Goal: Navigation & Orientation: Find specific page/section

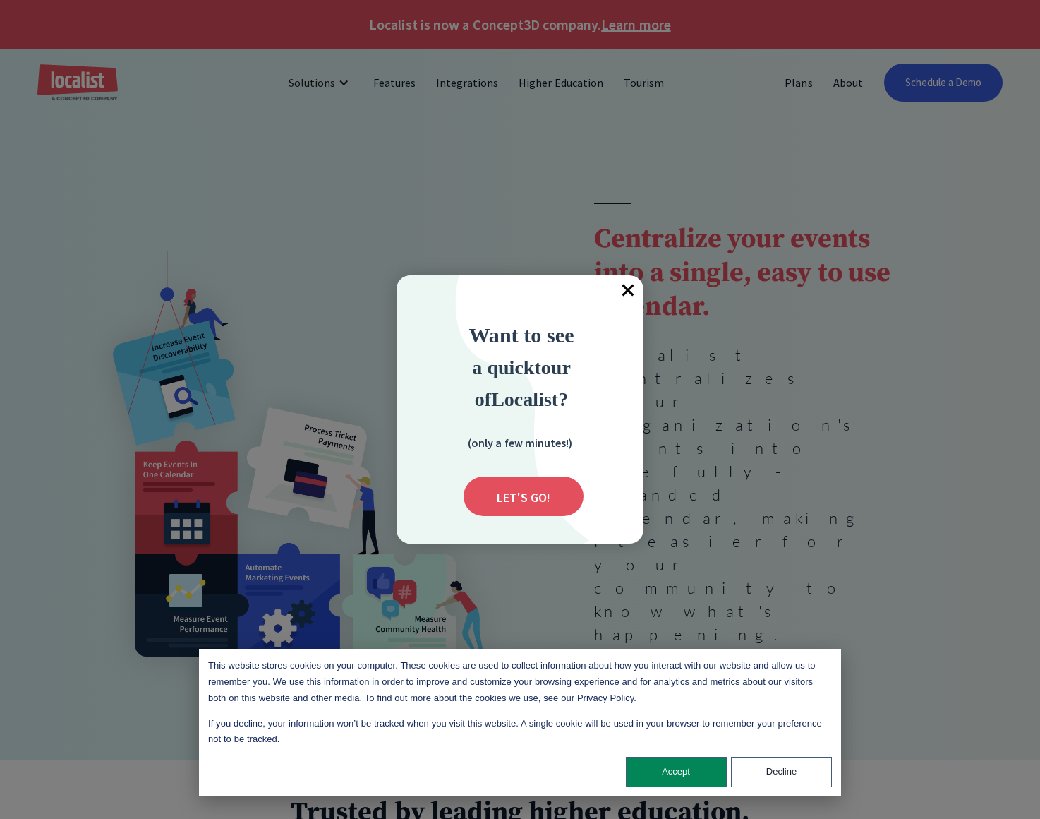
click at [628, 289] on span "×" at bounding box center [628, 290] width 31 height 31
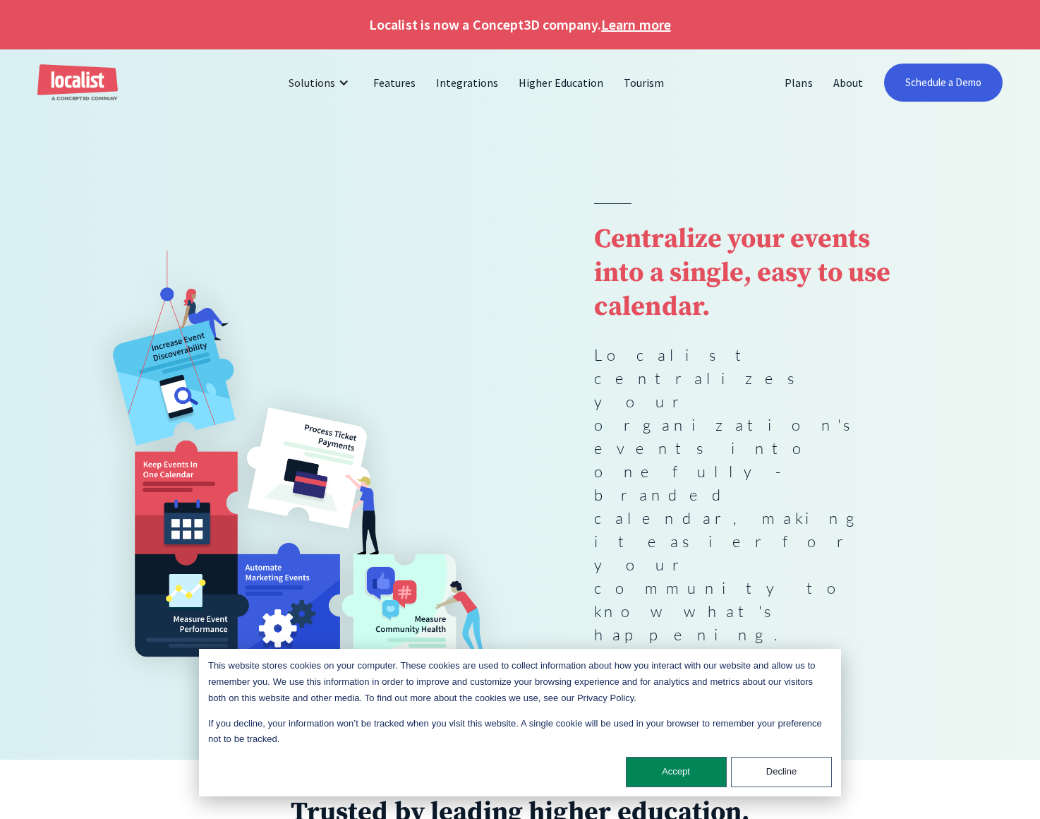
click at [646, 30] on link "Learn more" at bounding box center [635, 24] width 69 height 21
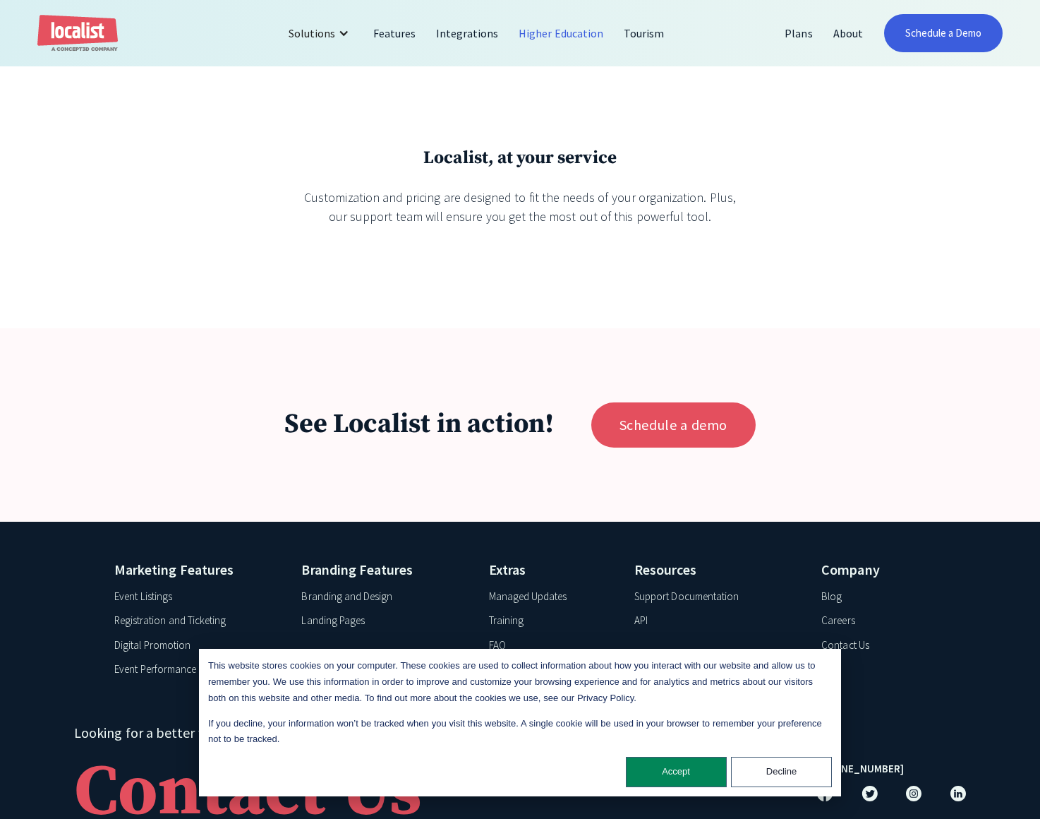
scroll to position [3011, 0]
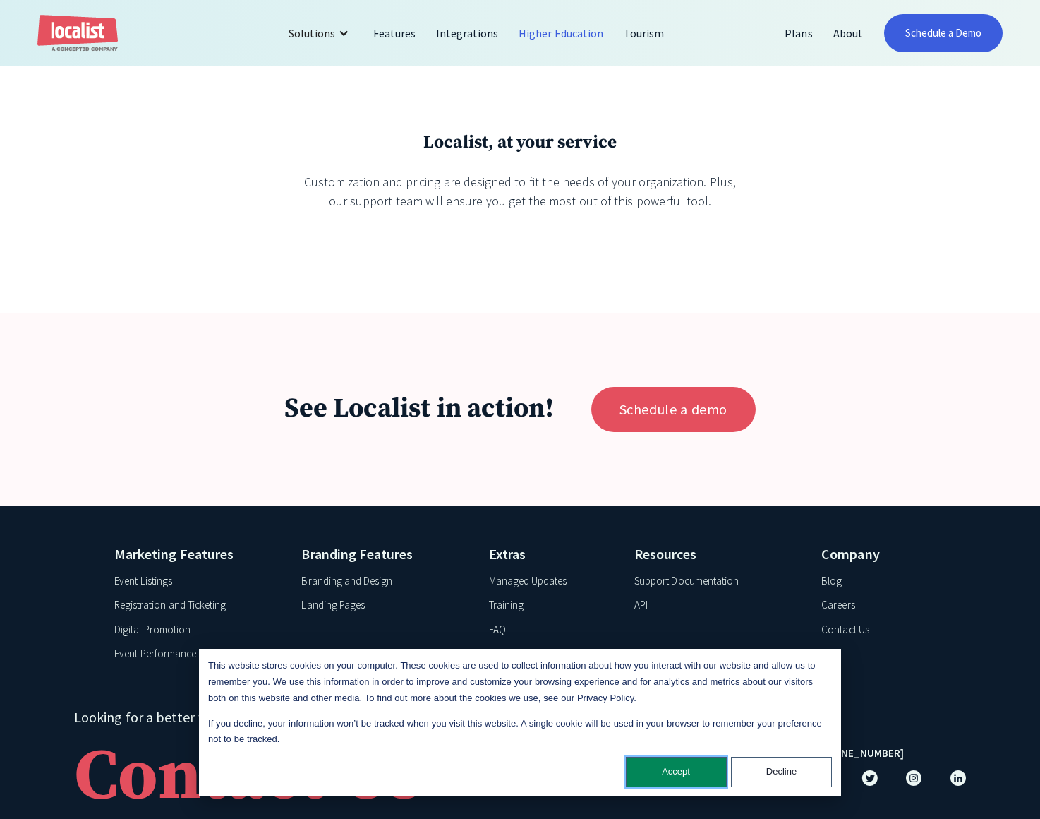
click at [688, 779] on button "Accept" at bounding box center [676, 772] width 101 height 30
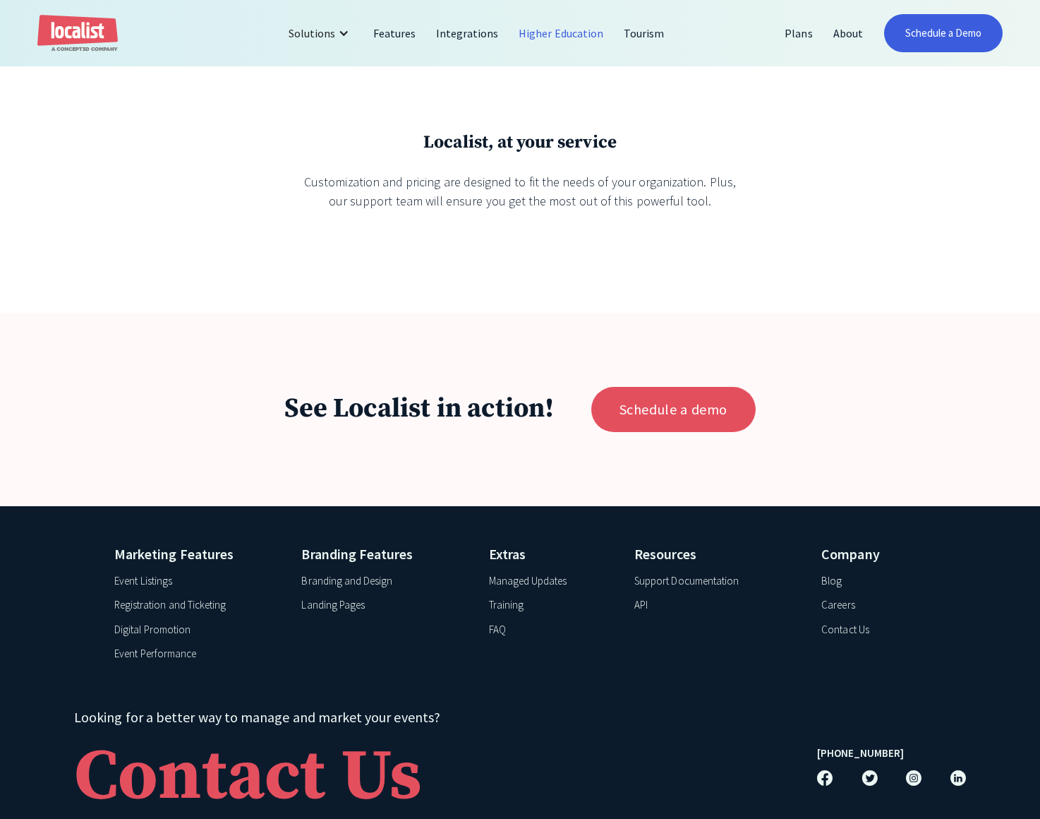
click at [833, 604] on div "Careers" at bounding box center [837, 605] width 33 height 16
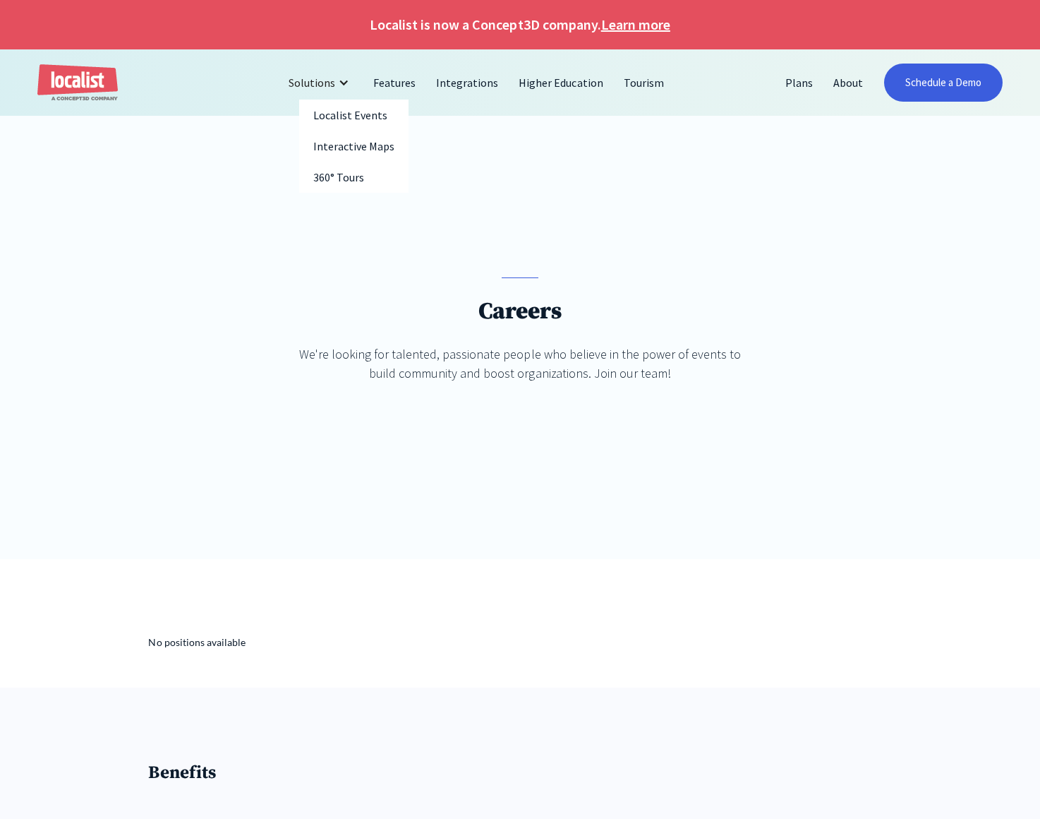
click at [332, 77] on div "Solutions" at bounding box center [312, 82] width 47 height 17
click at [401, 85] on link "Features" at bounding box center [394, 83] width 63 height 34
